Goal: Find specific page/section: Find specific page/section

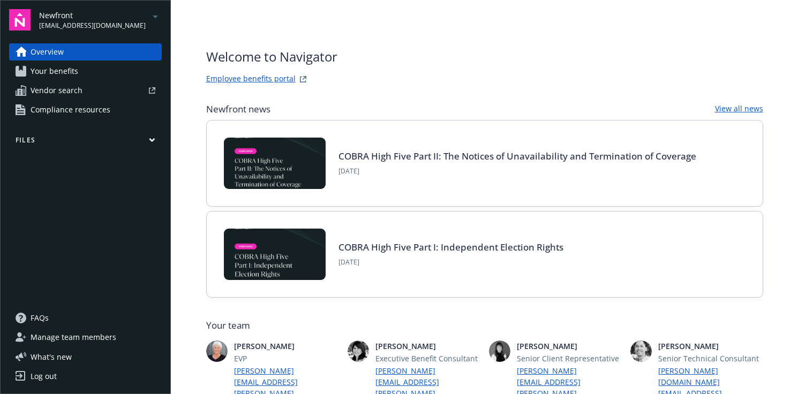
click at [84, 107] on span "Compliance resources" at bounding box center [71, 109] width 80 height 17
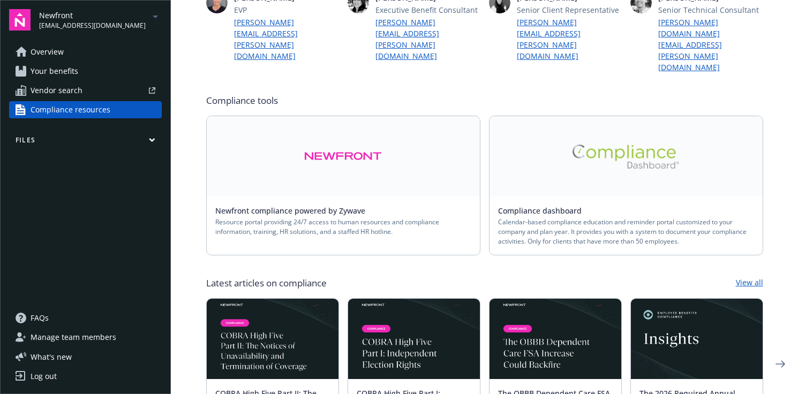
scroll to position [94, 0]
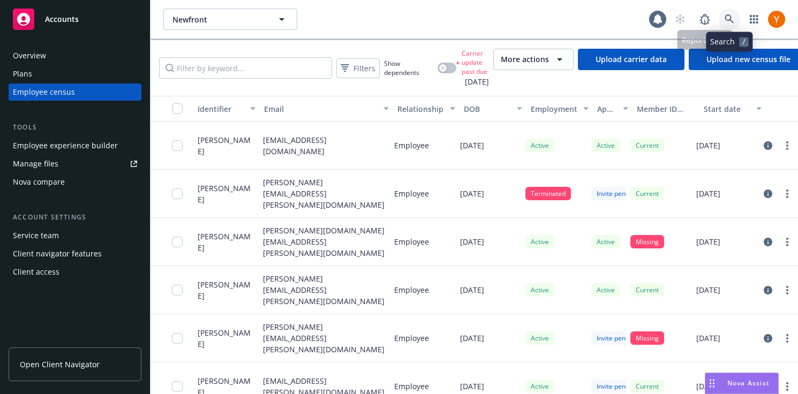
click at [731, 16] on icon at bounding box center [729, 19] width 10 height 10
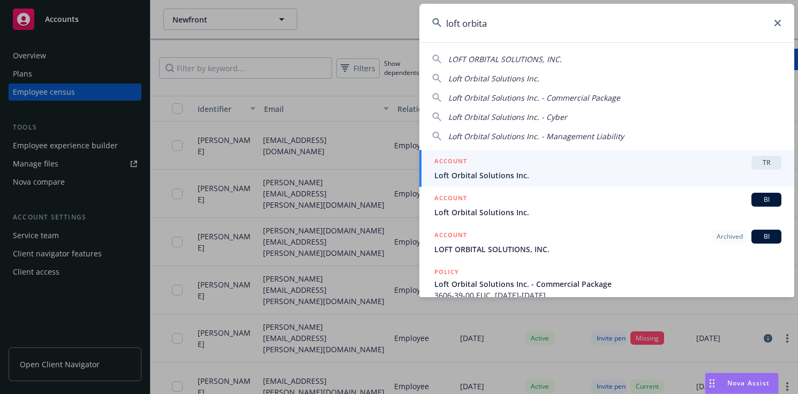
type input "loft orbita"
click at [540, 170] on span "Loft Orbital Solutions Inc." at bounding box center [607, 175] width 347 height 11
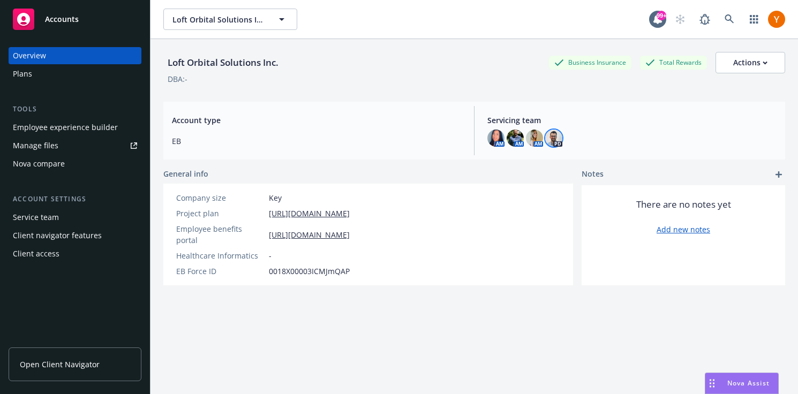
click at [552, 136] on img at bounding box center [553, 138] width 17 height 17
click at [413, 108] on div "Account type EB" at bounding box center [316, 130] width 306 height 49
click at [72, 79] on div "Plans" at bounding box center [75, 73] width 124 height 17
